Goal: Transaction & Acquisition: Purchase product/service

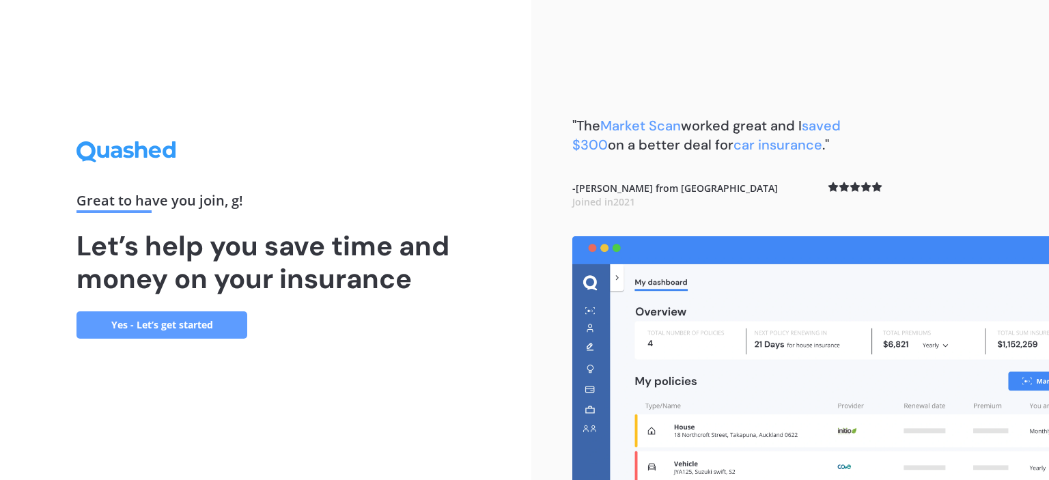
click at [195, 326] on link "Yes - Let’s get started" at bounding box center [161, 324] width 171 height 27
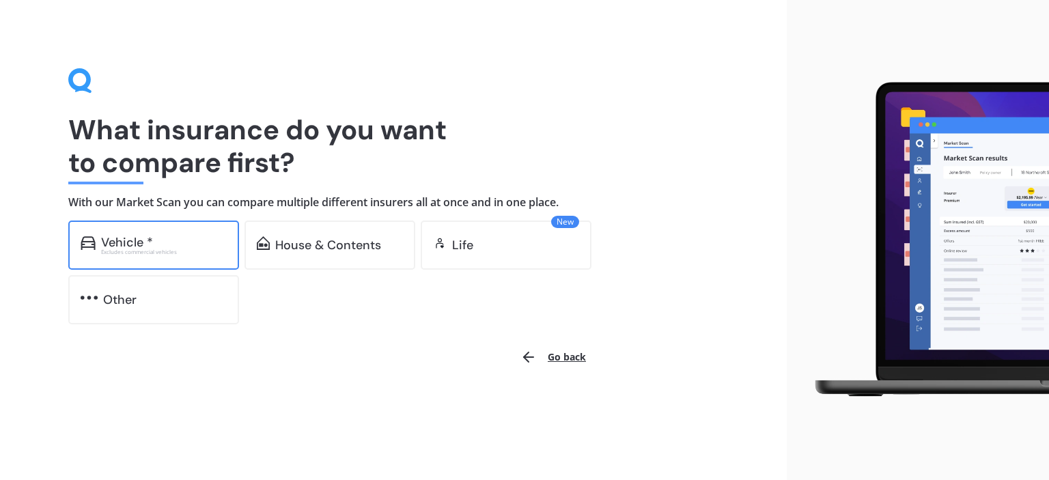
click at [127, 257] on div "Vehicle * Excludes commercial vehicles" at bounding box center [153, 245] width 171 height 49
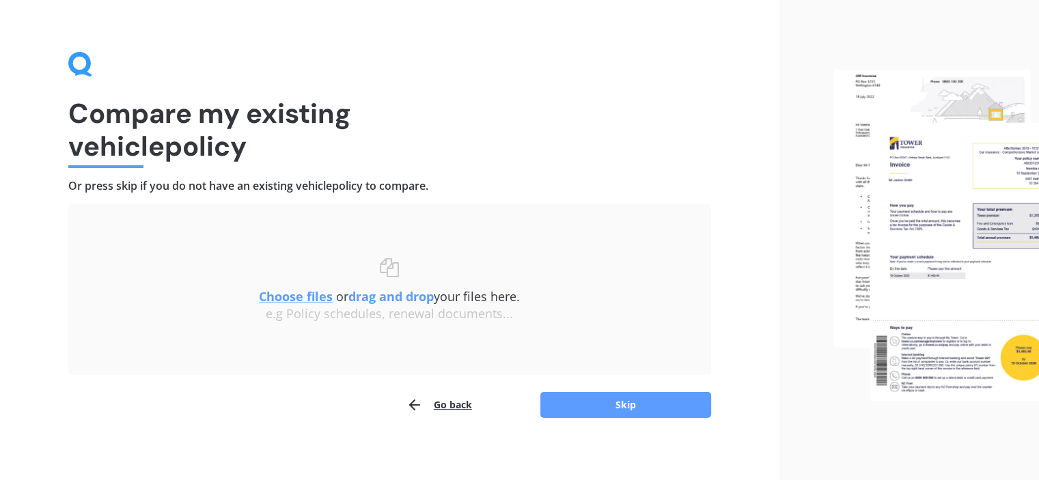
scroll to position [23, 0]
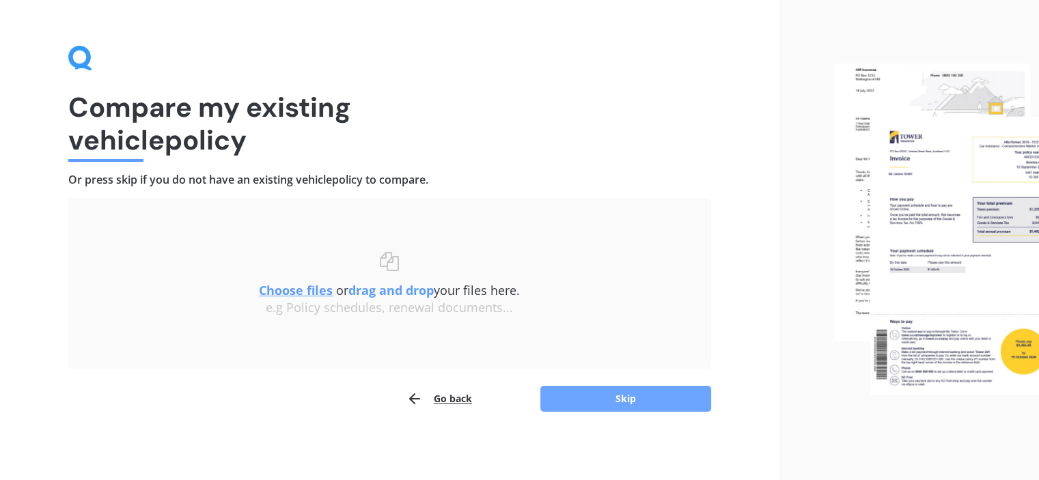
click at [632, 402] on button "Skip" at bounding box center [625, 399] width 171 height 26
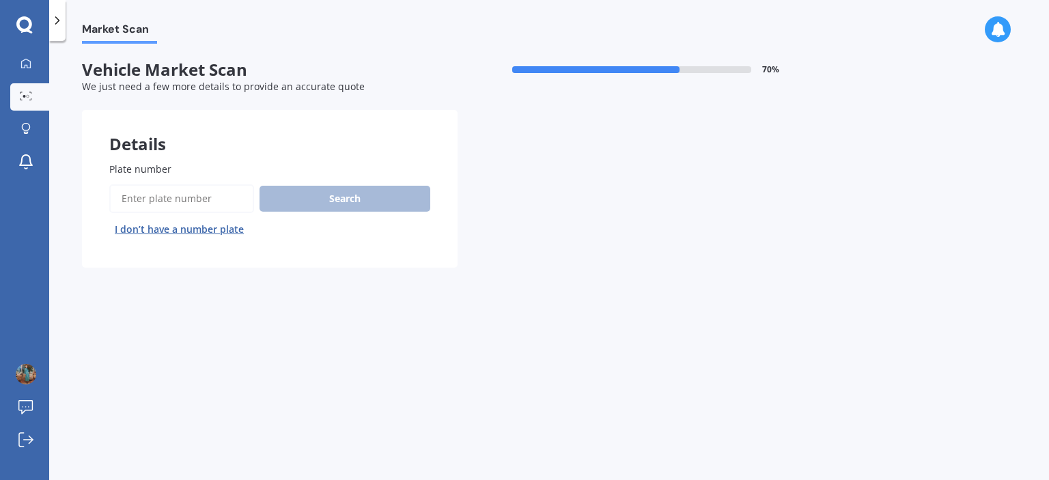
click at [160, 204] on input "Plate number" at bounding box center [181, 198] width 145 height 29
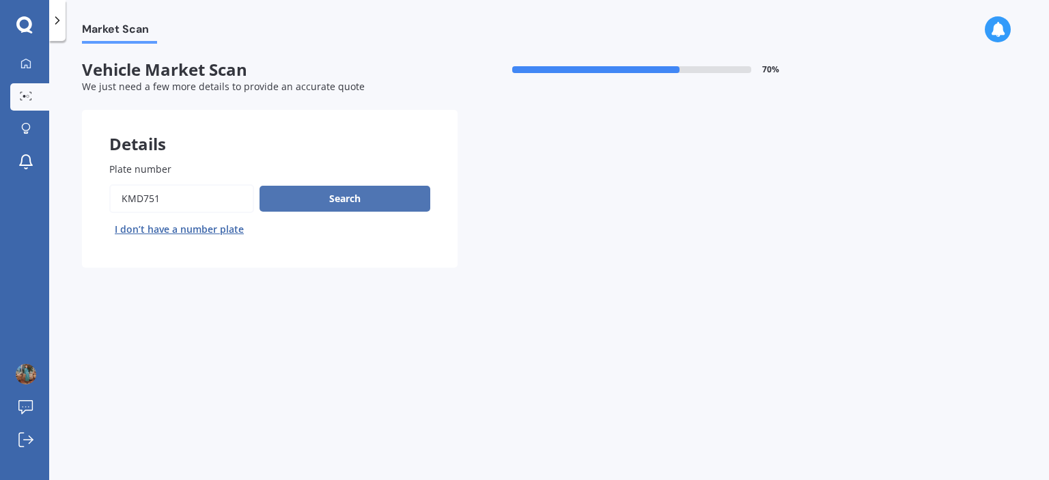
type input "kmd751"
click at [357, 196] on button "Search" at bounding box center [344, 199] width 171 height 26
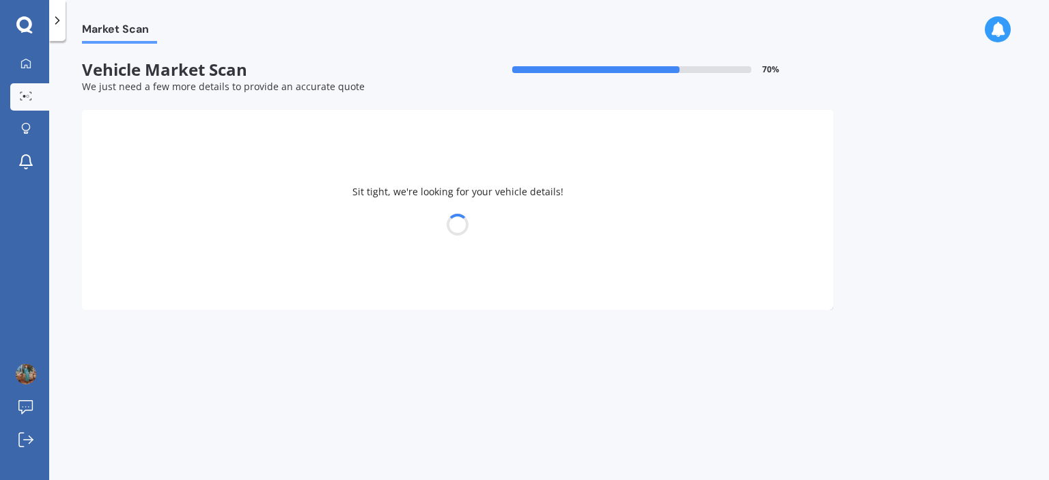
select select "HONDA"
select select "HR-V"
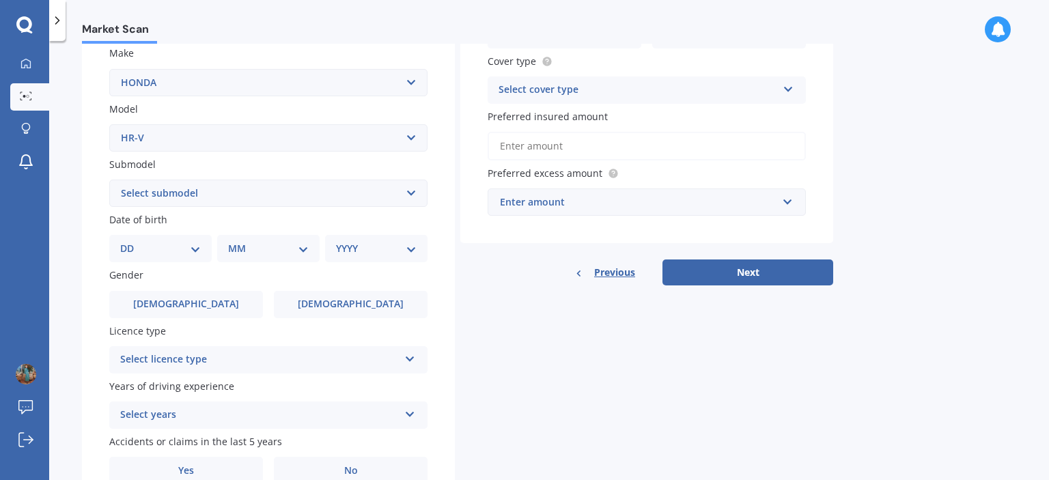
scroll to position [273, 0]
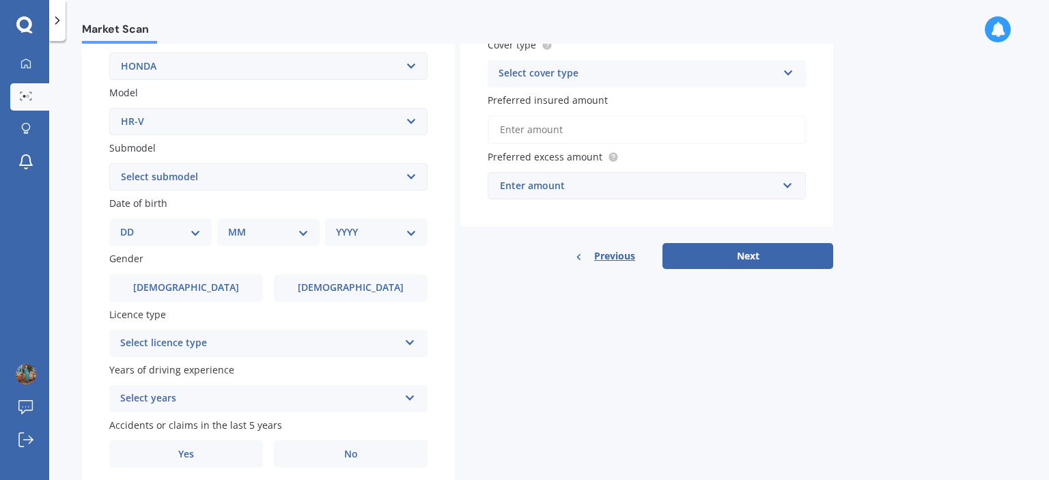
click at [377, 180] on select "Select submodel (All) L Mugen RS S Sport" at bounding box center [268, 176] width 318 height 27
click at [440, 145] on div "Plate number Search I don’t have a number plate Year [DATE] Make Select make AC…" at bounding box center [268, 178] width 373 height 634
click at [192, 231] on select "DD 01 02 03 04 05 06 07 08 09 10 11 12 13 14 15 16 17 18 19 20 21 22 23 24 25 2…" at bounding box center [160, 232] width 81 height 15
click at [131, 225] on select "DD 01 02 03 04 05 06 07 08 09 10 11 12 13 14 15 16 17 18 19 20 21 22 23 24 25 2…" at bounding box center [160, 232] width 81 height 15
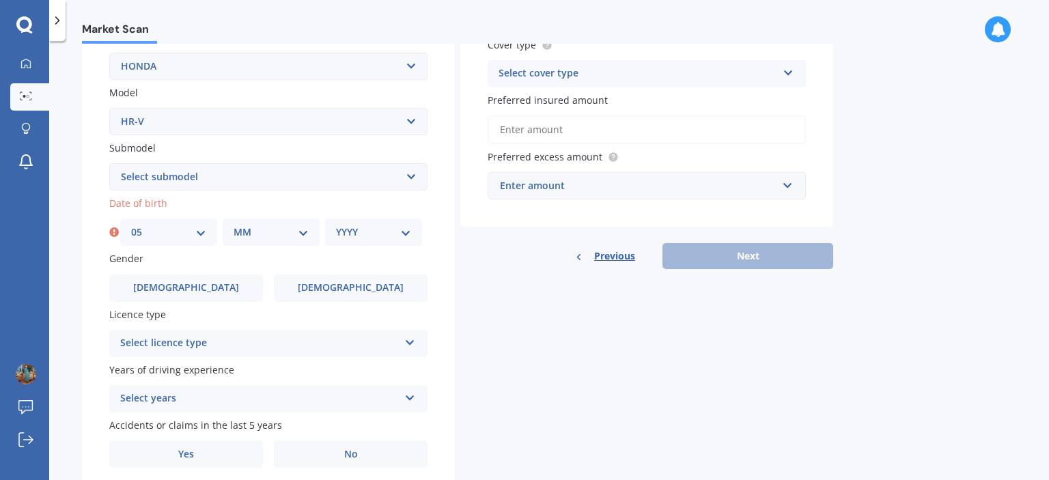
click at [202, 234] on select "DD 01 02 03 04 05 06 07 08 09 10 11 12 13 14 15 16 17 18 19 20 21 22 23 24 25 2…" at bounding box center [168, 232] width 75 height 15
select select "09"
click at [131, 225] on select "DD 01 02 03 04 05 06 07 08 09 10 11 12 13 14 15 16 17 18 19 20 21 22 23 24 25 2…" at bounding box center [168, 232] width 75 height 15
click at [306, 236] on select "MM 01 02 03 04 05 06 07 08 09 10 11 12" at bounding box center [271, 232] width 75 height 15
select select "05"
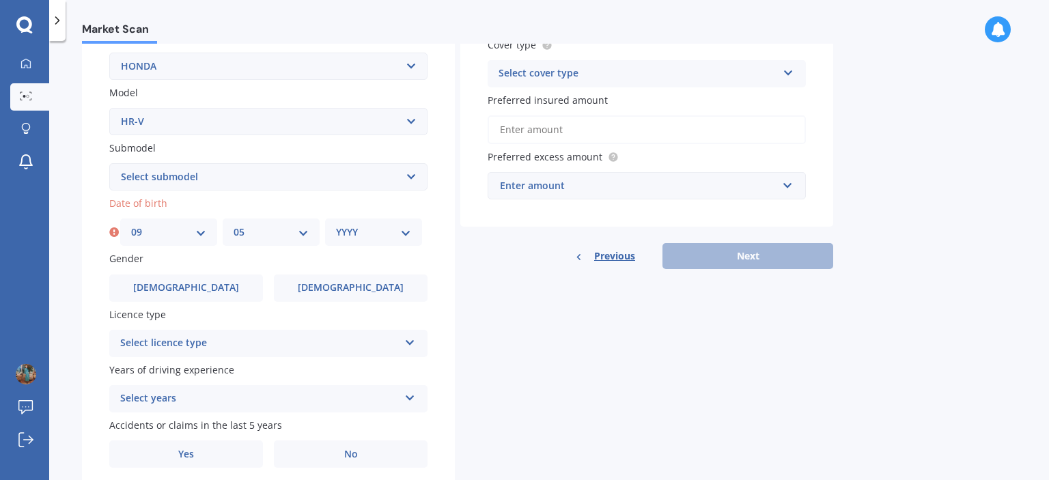
click at [234, 225] on select "MM 01 02 03 04 05 06 07 08 09 10 11 12" at bounding box center [271, 232] width 75 height 15
click at [401, 233] on select "YYYY 2025 2024 2023 2022 2021 2020 2019 2018 2017 2016 2015 2014 2013 2012 2011…" at bounding box center [373, 232] width 75 height 15
select select "1991"
click at [336, 225] on select "YYYY 2025 2024 2023 2022 2021 2020 2019 2018 2017 2016 2015 2014 2013 2012 2011…" at bounding box center [373, 232] width 75 height 15
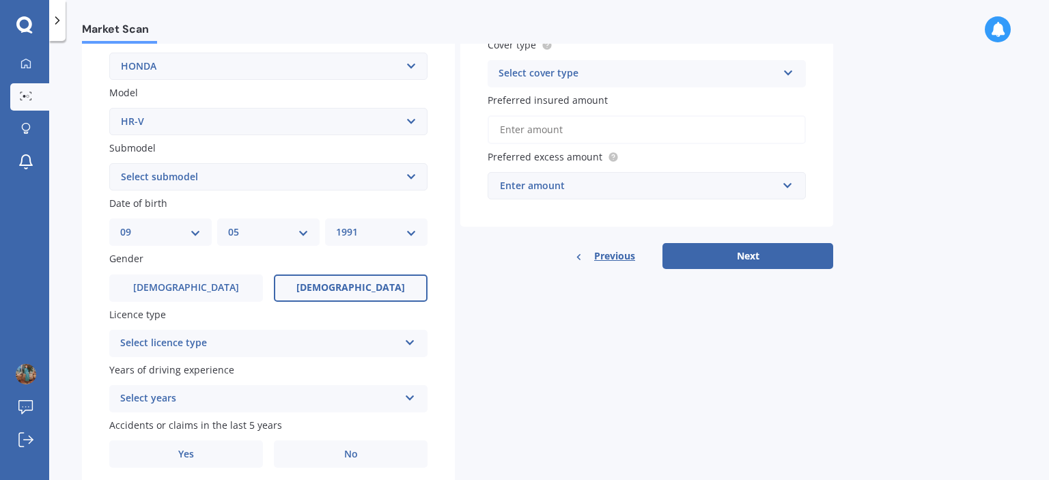
click at [352, 291] on span "[DEMOGRAPHIC_DATA]" at bounding box center [350, 288] width 109 height 12
click at [0, 0] on input "[DEMOGRAPHIC_DATA]" at bounding box center [0, 0] width 0 height 0
click at [315, 342] on div "Select licence type" at bounding box center [259, 343] width 279 height 16
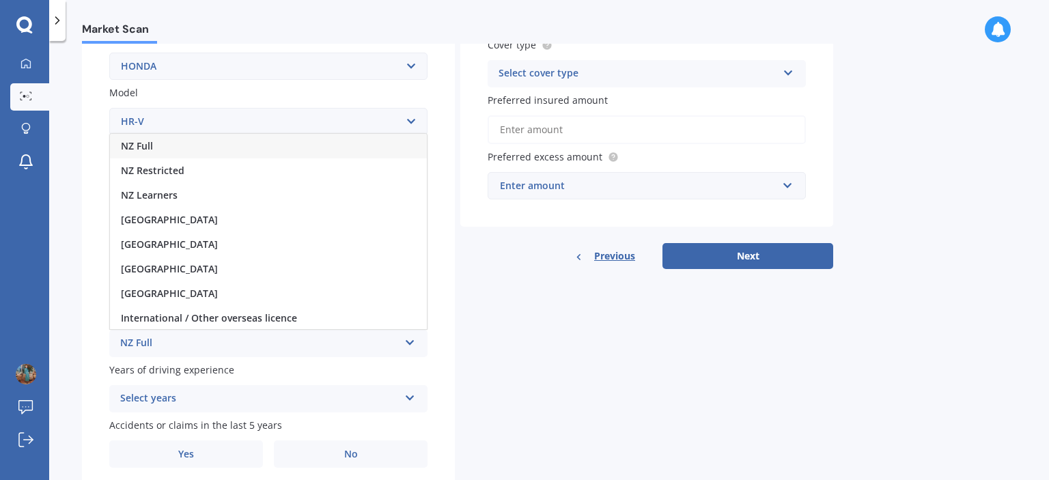
click at [154, 144] on div "NZ Full" at bounding box center [268, 146] width 317 height 25
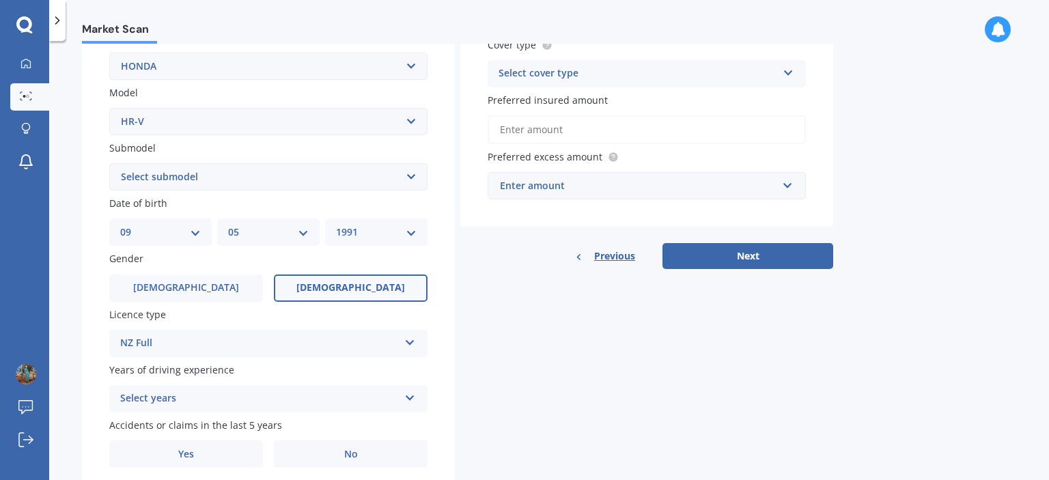
scroll to position [324, 0]
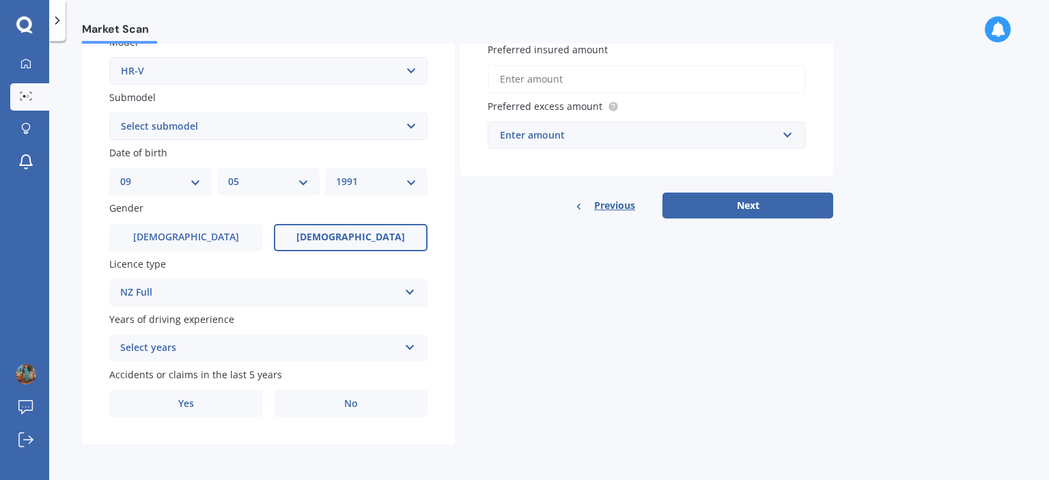
click at [268, 348] on div "Select years" at bounding box center [259, 348] width 279 height 16
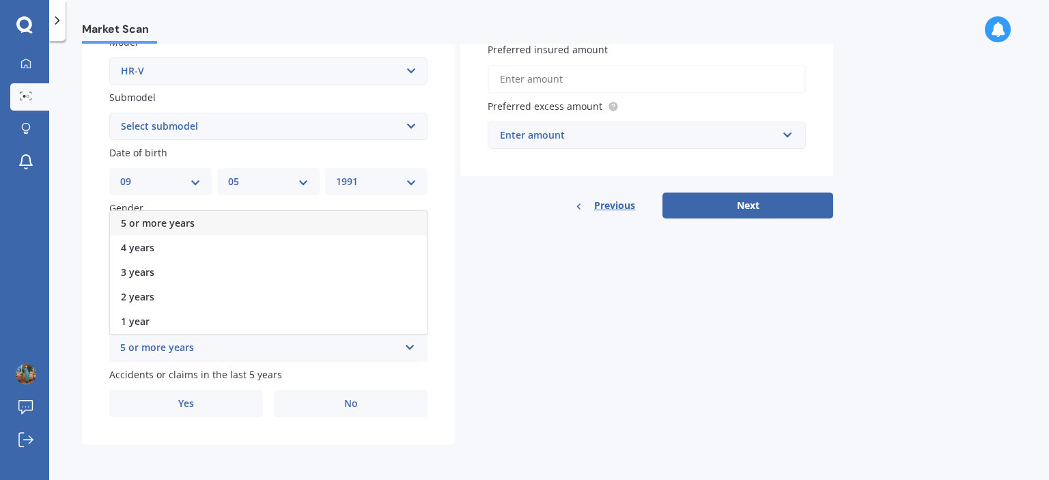
click at [168, 225] on span "5 or more years" at bounding box center [158, 222] width 74 height 13
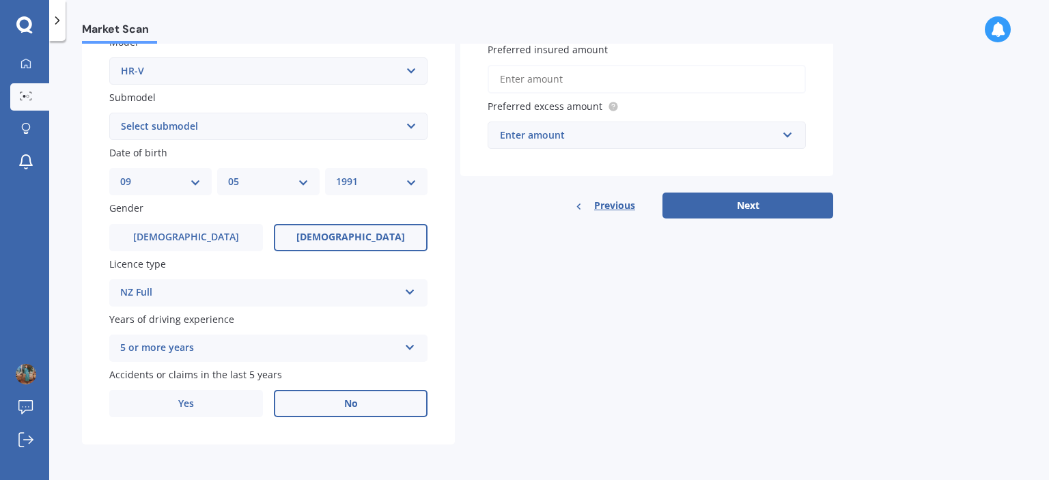
click at [369, 406] on label "No" at bounding box center [351, 403] width 154 height 27
click at [0, 0] on input "No" at bounding box center [0, 0] width 0 height 0
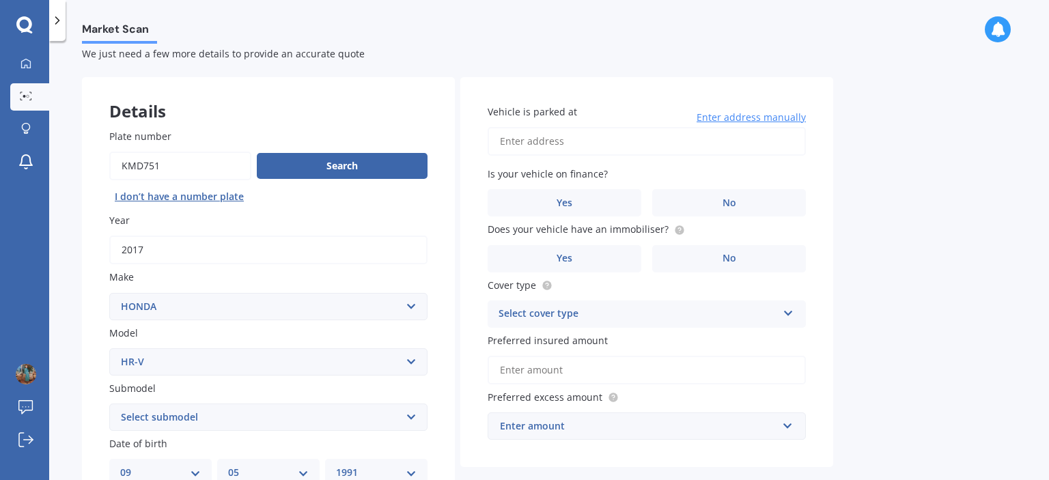
scroll to position [0, 0]
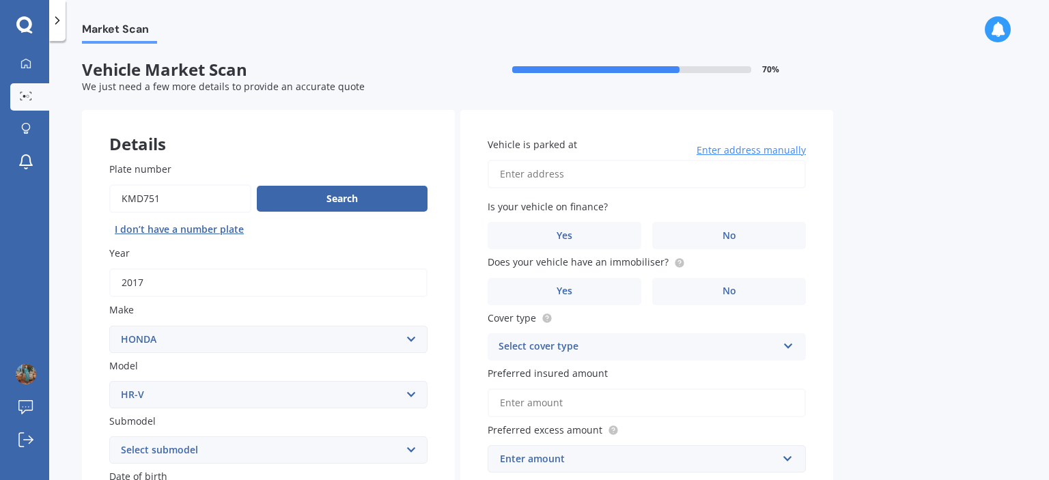
click at [593, 171] on input "Vehicle is parked at" at bounding box center [647, 174] width 318 height 29
type input "[STREET_ADDRESS]"
click at [735, 234] on span "No" at bounding box center [729, 236] width 14 height 12
click at [0, 0] on input "No" at bounding box center [0, 0] width 0 height 0
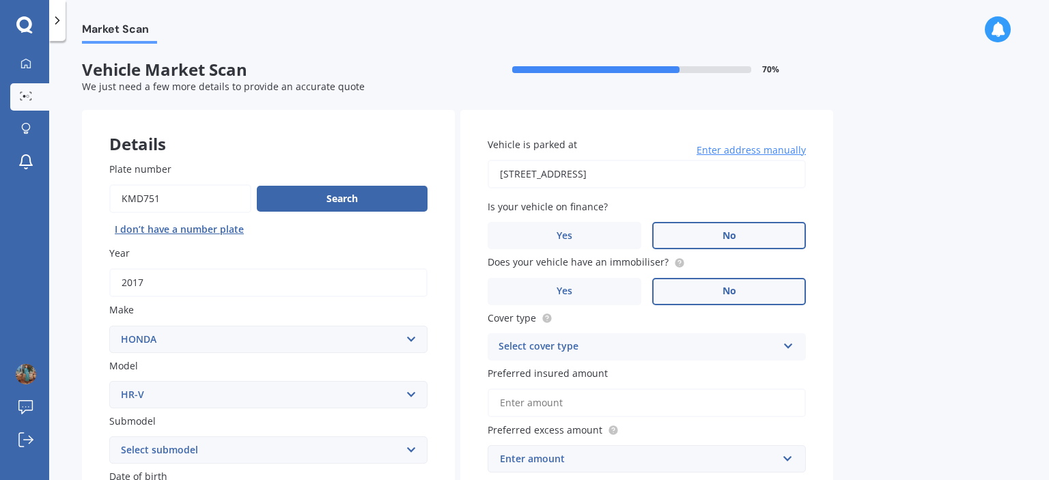
click at [746, 290] on label "No" at bounding box center [729, 291] width 154 height 27
click at [0, 0] on input "No" at bounding box center [0, 0] width 0 height 0
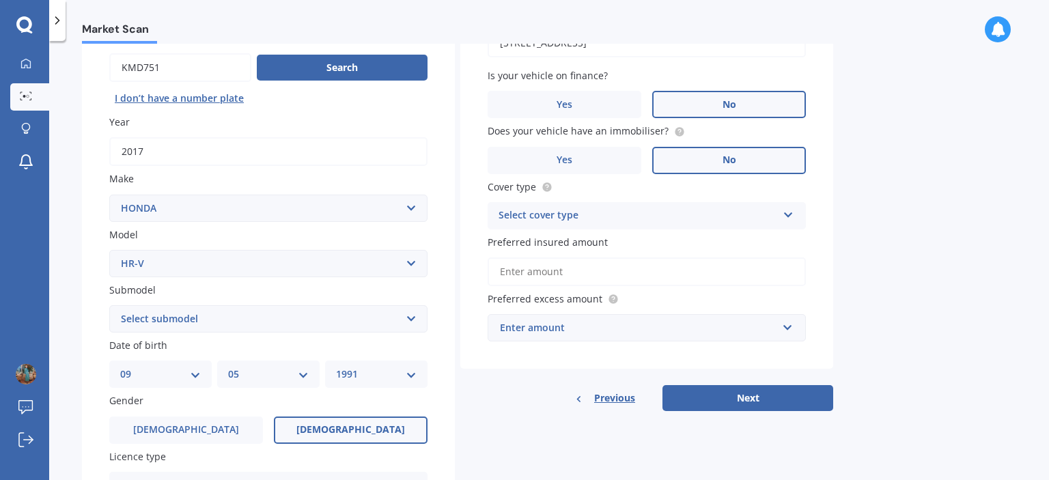
scroll to position [137, 0]
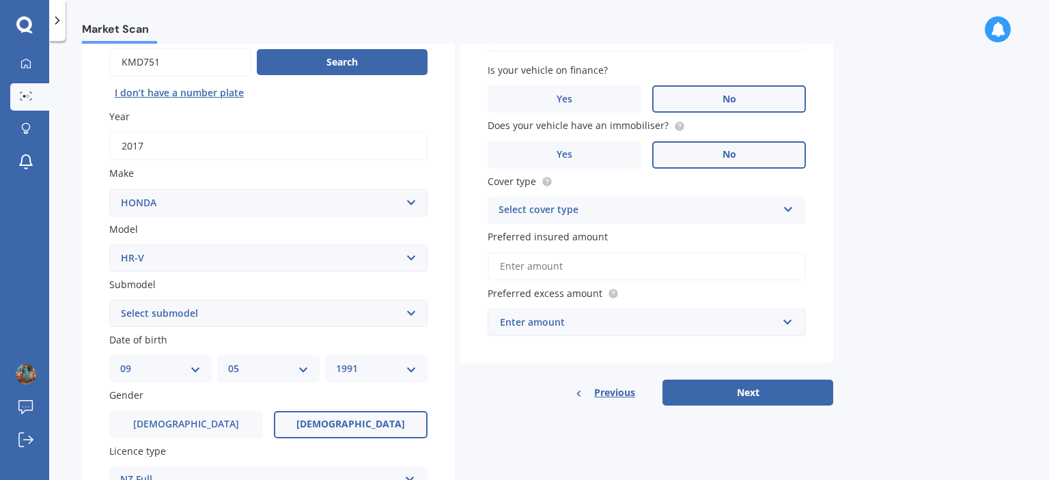
click at [692, 208] on div "Select cover type" at bounding box center [637, 210] width 279 height 16
click at [552, 237] on span "Comprehensive" at bounding box center [535, 236] width 72 height 13
click at [655, 322] on div "Enter amount" at bounding box center [638, 322] width 277 height 15
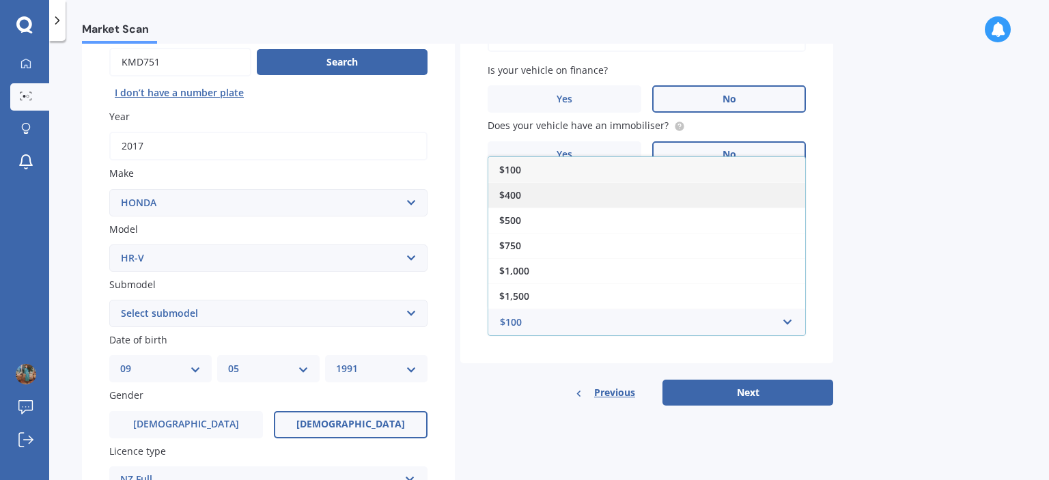
click at [579, 200] on div "$400" at bounding box center [646, 194] width 317 height 25
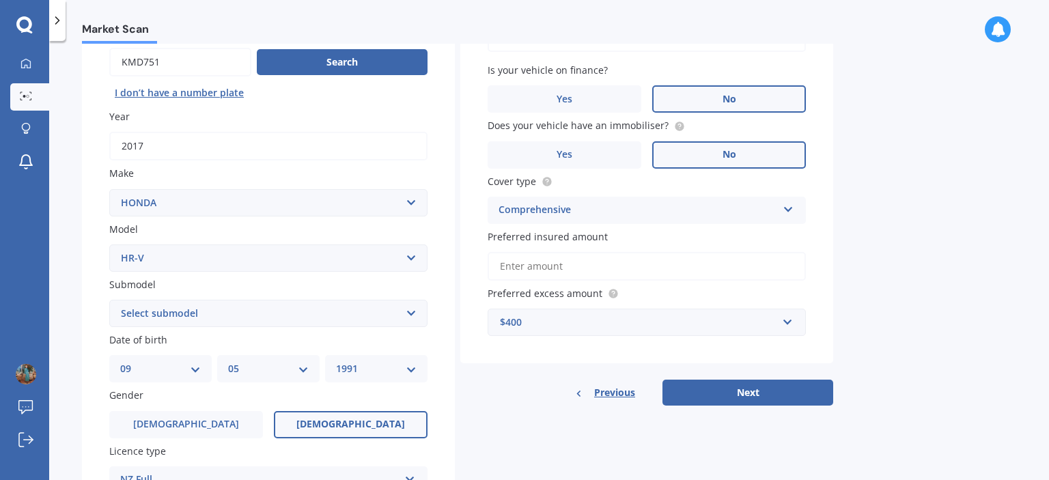
click at [546, 264] on input "Preferred insured amount" at bounding box center [647, 266] width 318 height 29
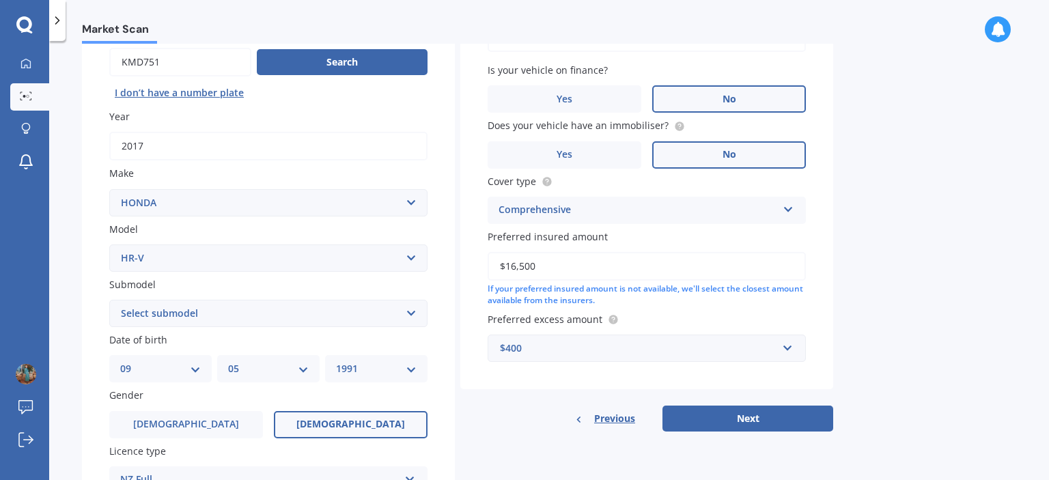
type input "$16,500"
click at [929, 291] on div "Market Scan Vehicle Market Scan 70 % We just need a few more details to provide…" at bounding box center [549, 263] width 1000 height 439
click at [744, 414] on button "Next" at bounding box center [747, 419] width 171 height 26
click at [287, 320] on select "Select submodel (All) L Mugen RS S Sport" at bounding box center [268, 313] width 318 height 27
click at [244, 311] on select "Select submodel (All) L Mugen RS S Sport" at bounding box center [268, 313] width 318 height 27
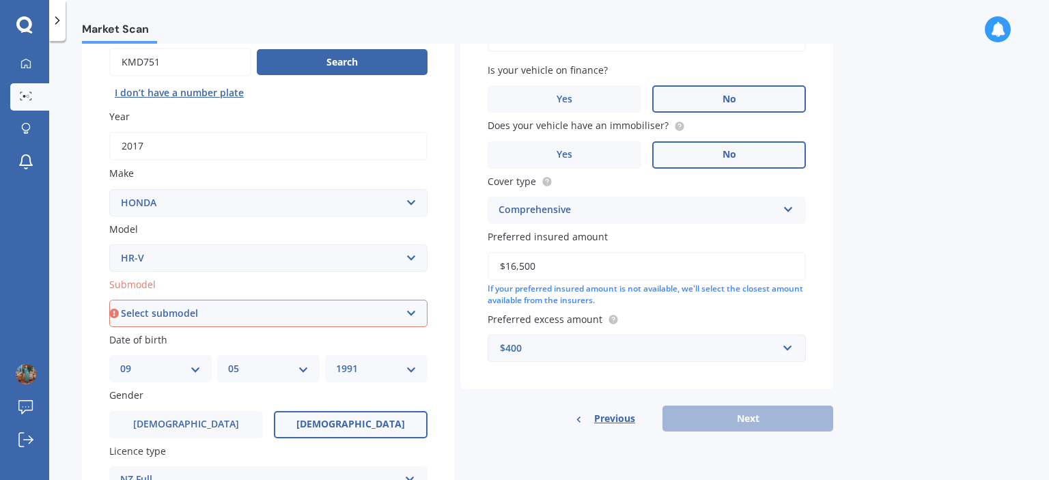
select select "(ALL)"
click at [109, 300] on select "Select submodel (All) L Mugen RS S Sport" at bounding box center [268, 313] width 318 height 27
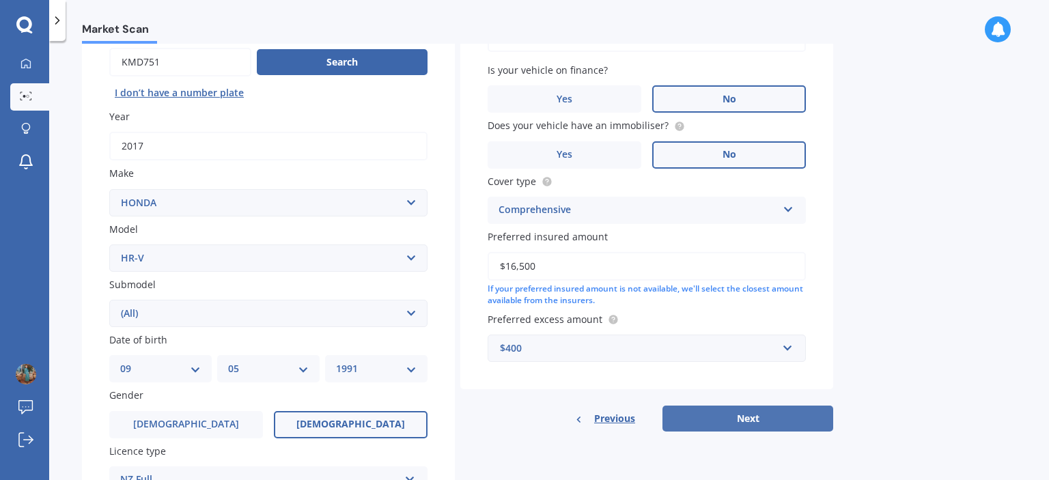
click at [756, 419] on button "Next" at bounding box center [747, 419] width 171 height 26
select select "09"
select select "05"
select select "1991"
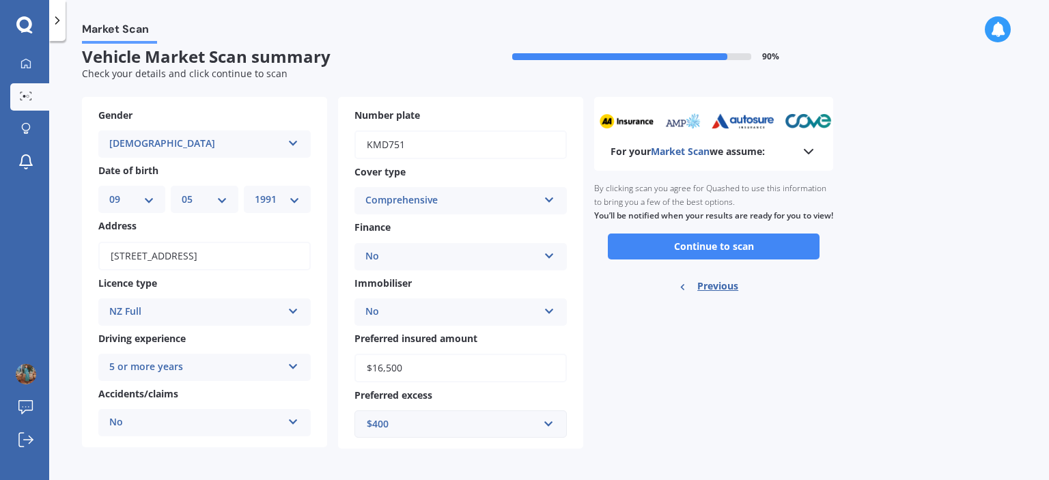
scroll to position [16, 0]
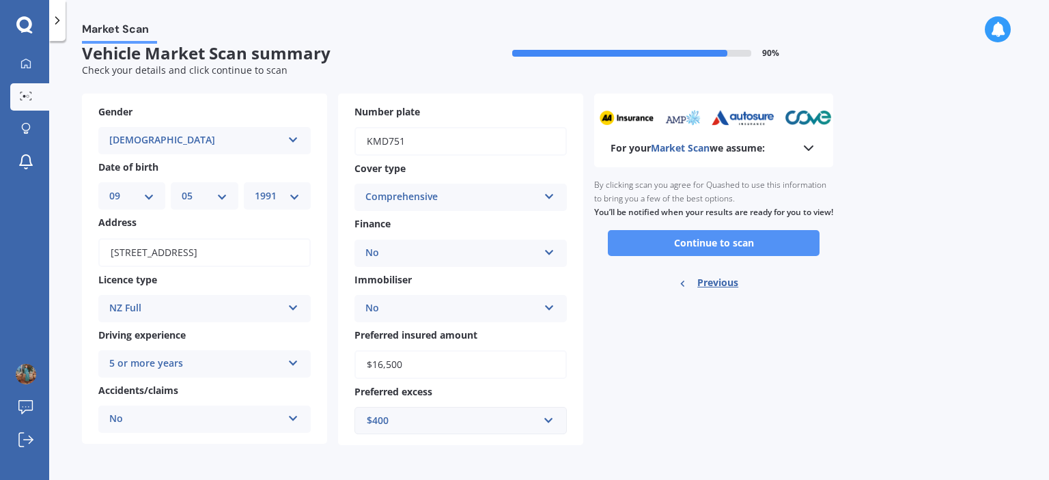
click at [704, 256] on button "Continue to scan" at bounding box center [714, 243] width 212 height 26
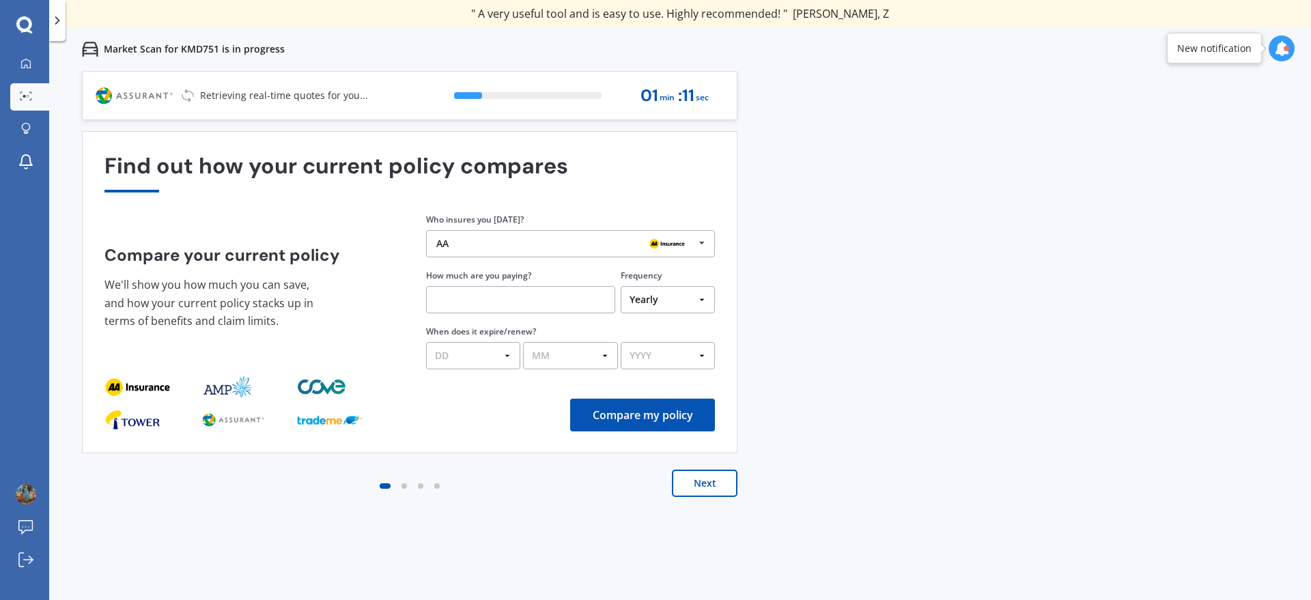
click at [702, 479] on button "Next" at bounding box center [705, 483] width 66 height 27
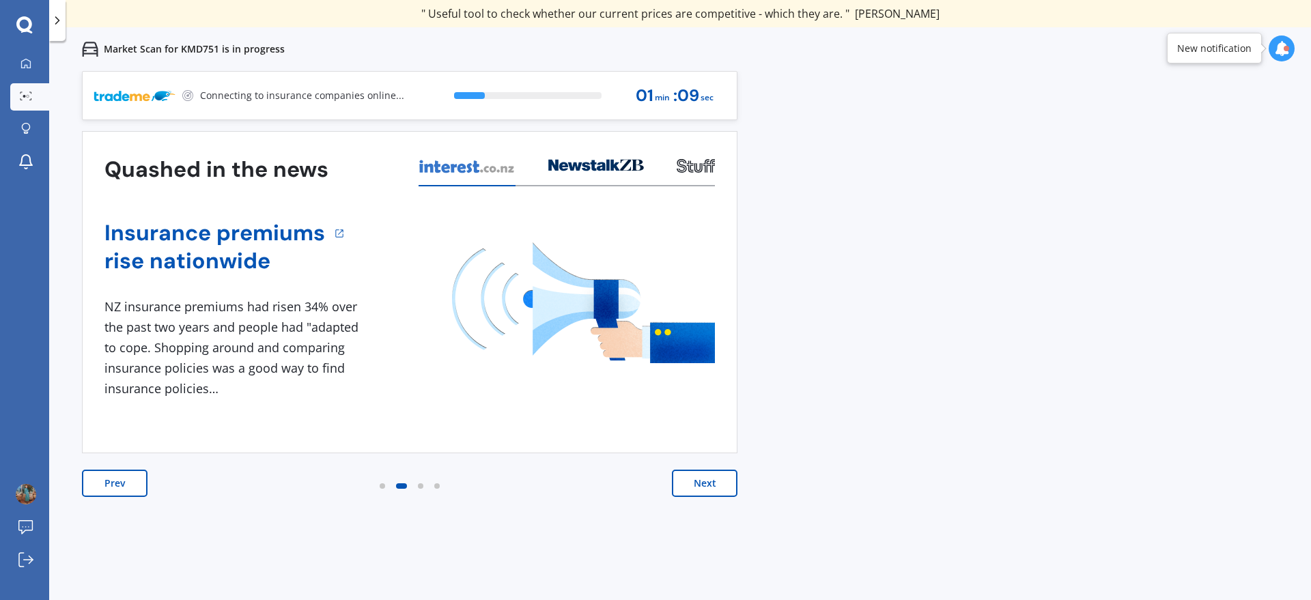
click at [705, 479] on button "Next" at bounding box center [705, 483] width 66 height 27
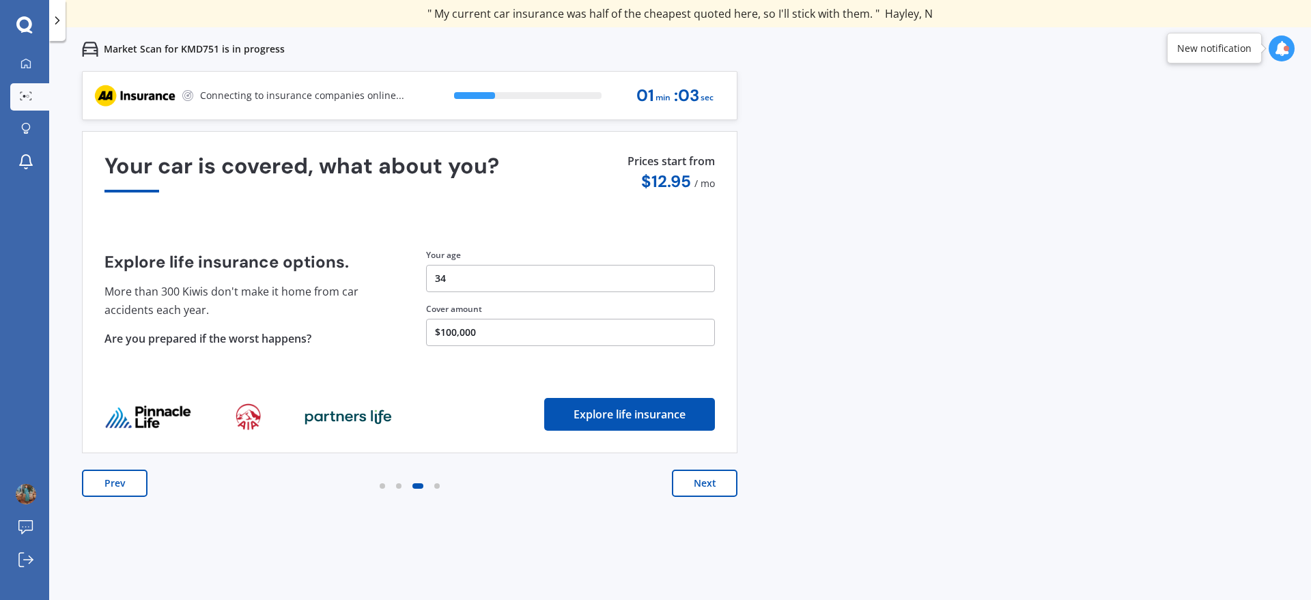
click at [705, 479] on button "Next" at bounding box center [705, 483] width 66 height 27
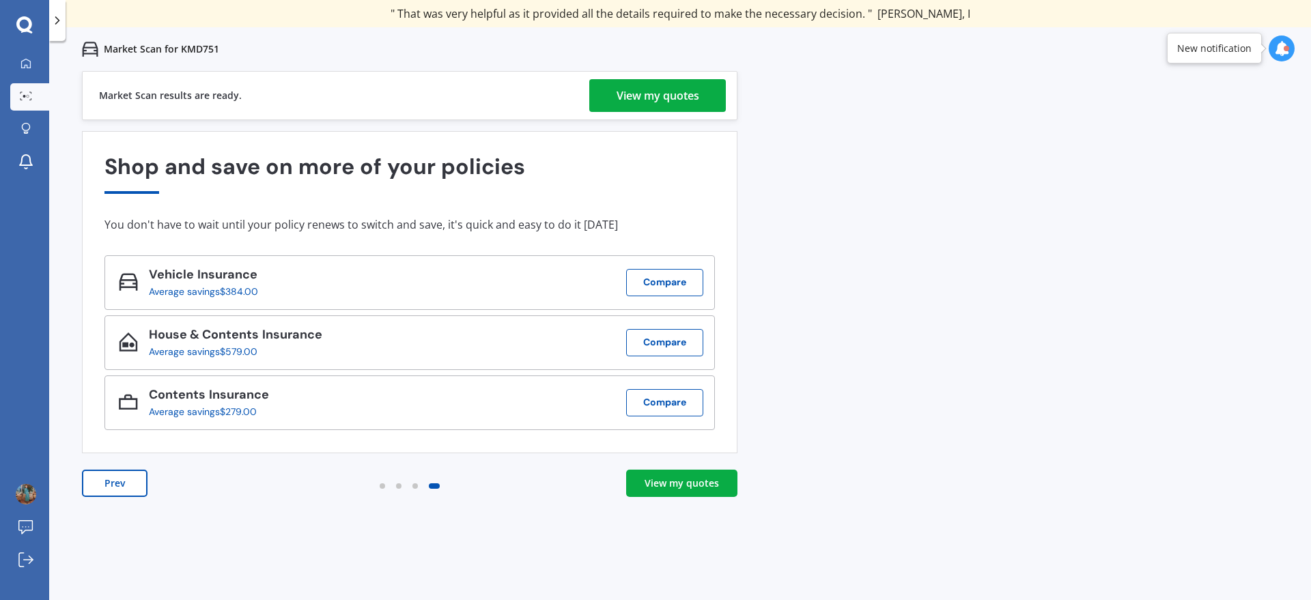
click at [650, 97] on div "View my quotes" at bounding box center [658, 95] width 83 height 33
